Goal: Check status: Check status

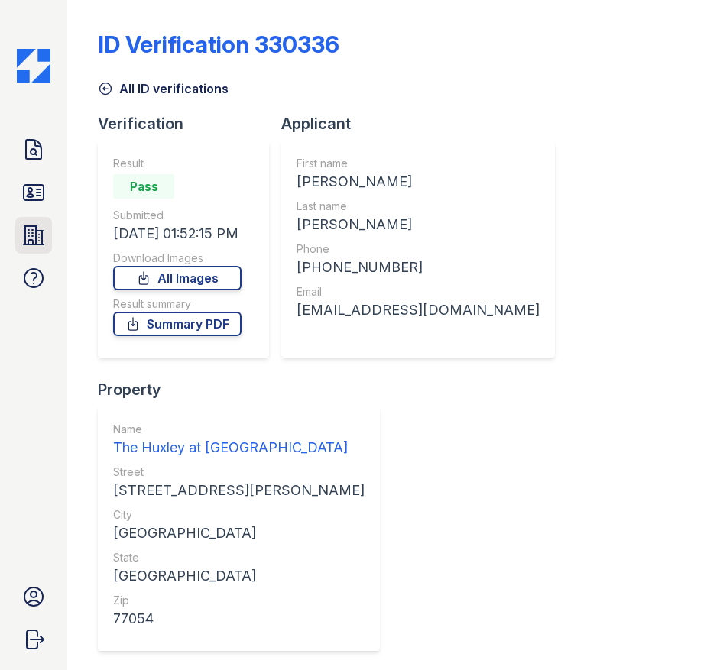
drag, startPoint x: 0, startPoint y: 0, endPoint x: 34, endPoint y: 242, distance: 244.6
click at [34, 242] on icon at bounding box center [34, 235] width 20 height 18
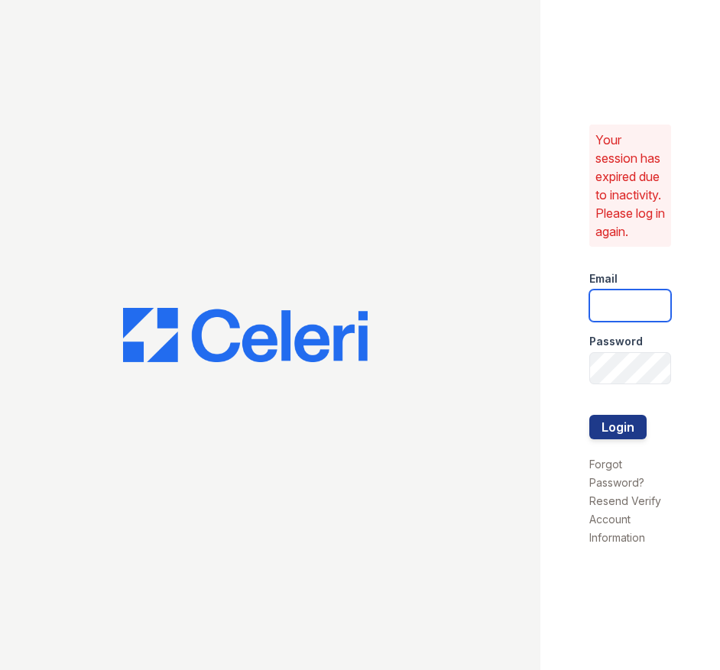
type input "[DOMAIN_NAME][EMAIL_ADDRESS][DOMAIN_NAME]"
click at [632, 433] on button "Login" at bounding box center [617, 427] width 57 height 24
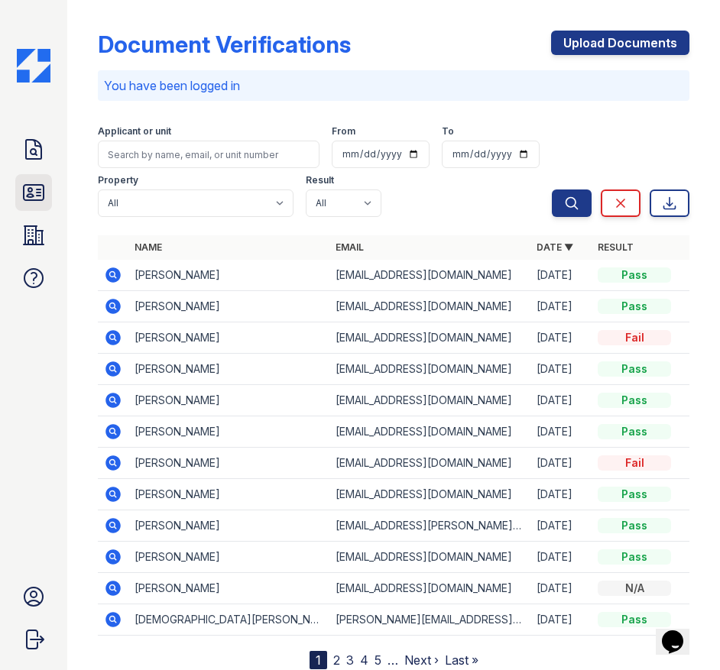
click at [32, 185] on icon at bounding box center [34, 192] width 20 height 15
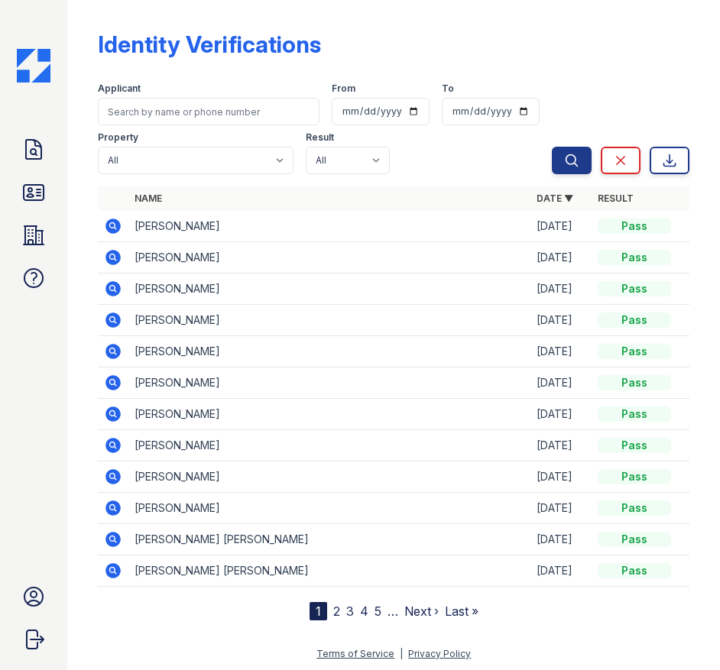
click at [112, 224] on icon at bounding box center [113, 225] width 4 height 4
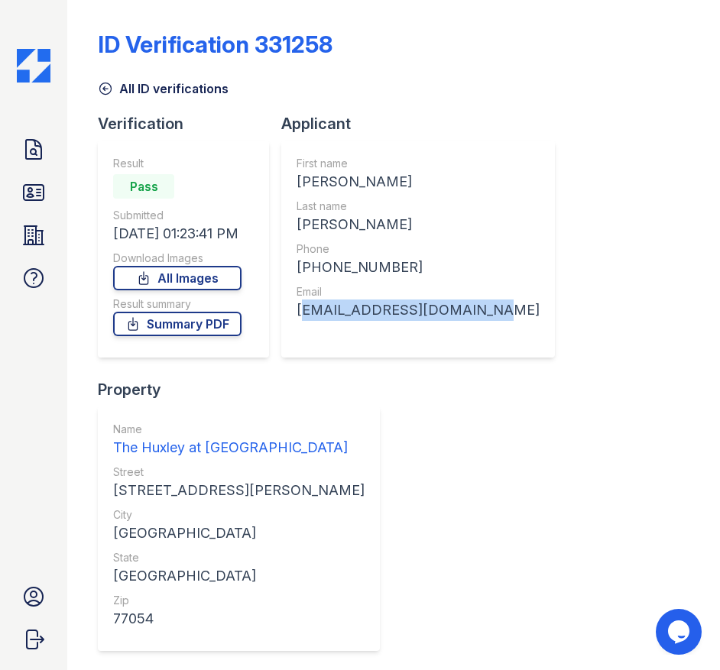
drag, startPoint x: 470, startPoint y: 309, endPoint x: 289, endPoint y: 316, distance: 181.2
click at [289, 316] on div "First name KRISCHAN JALEEL Last name FARAJ Phone +18325030100 Email FarajKrisch…" at bounding box center [418, 249] width 274 height 217
copy div "FarajKrischan6@gmail.com"
